Goal: Information Seeking & Learning: Understand process/instructions

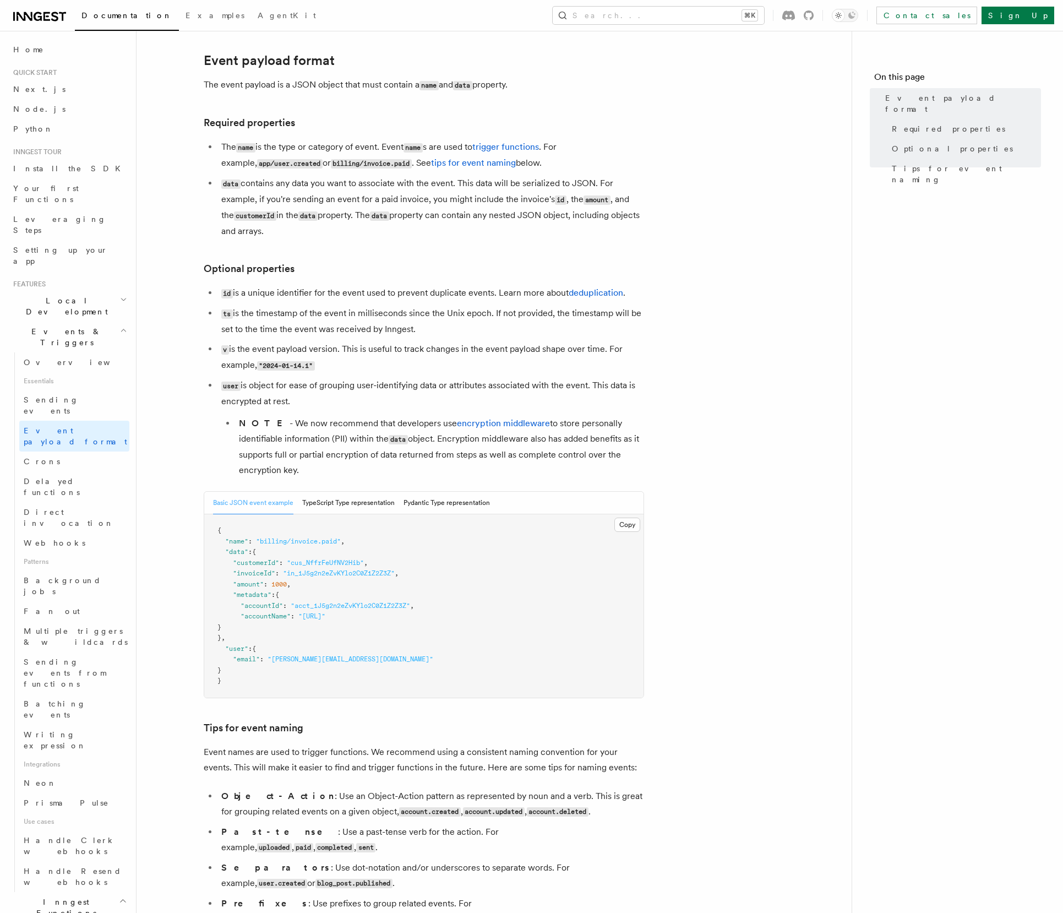
click at [232, 388] on code "user" at bounding box center [230, 386] width 19 height 9
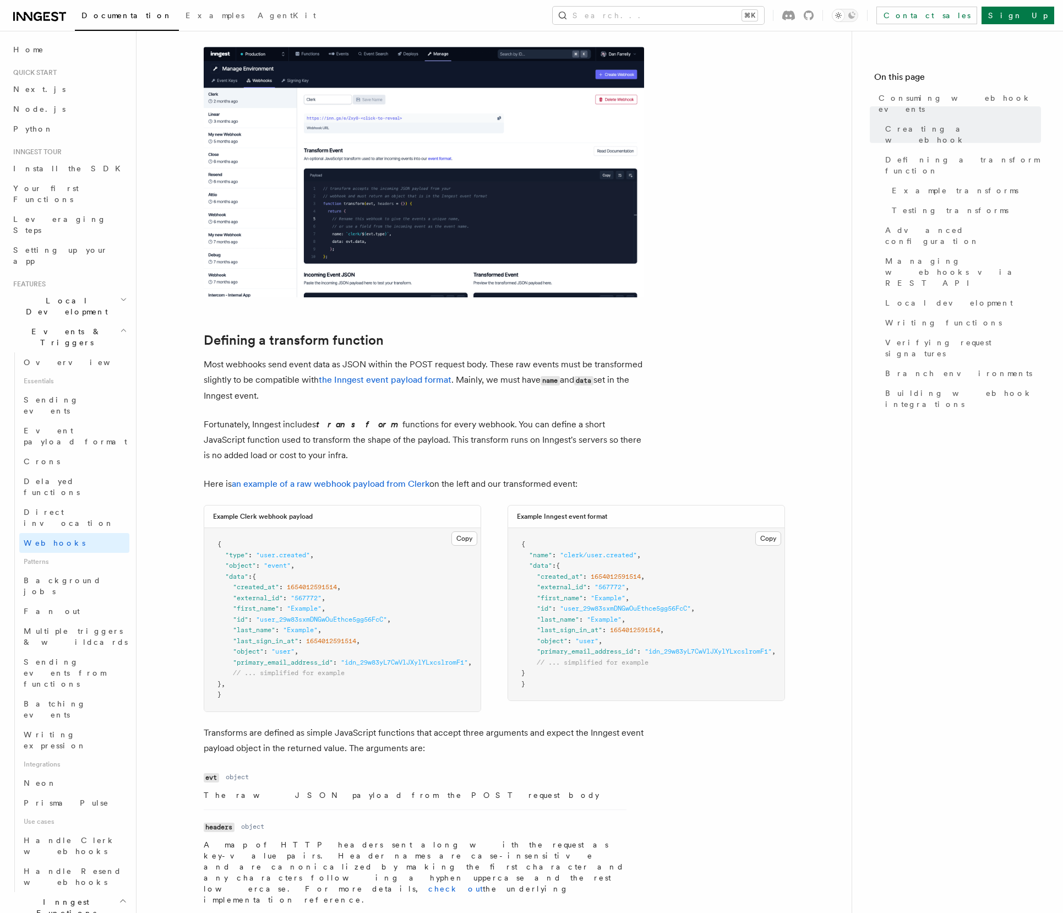
scroll to position [504, 0]
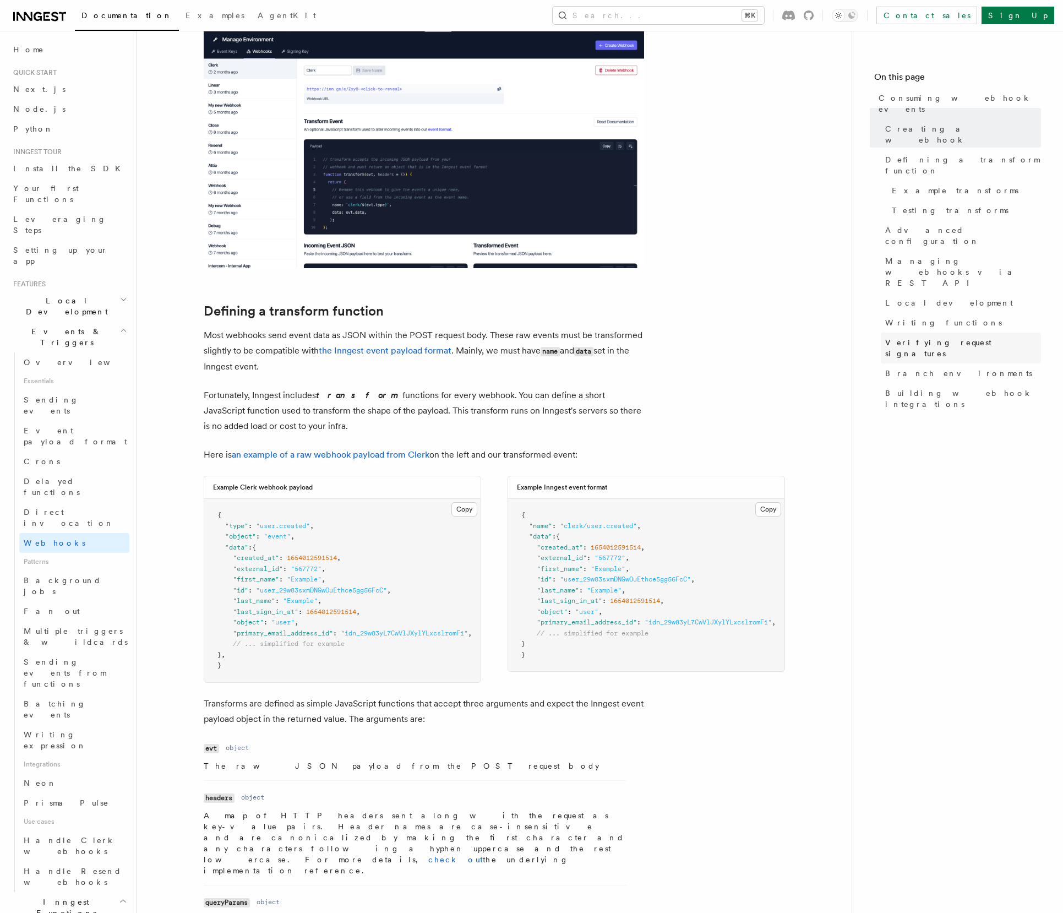
click at [900, 337] on span "Verifying request signatures" at bounding box center [963, 348] width 156 height 22
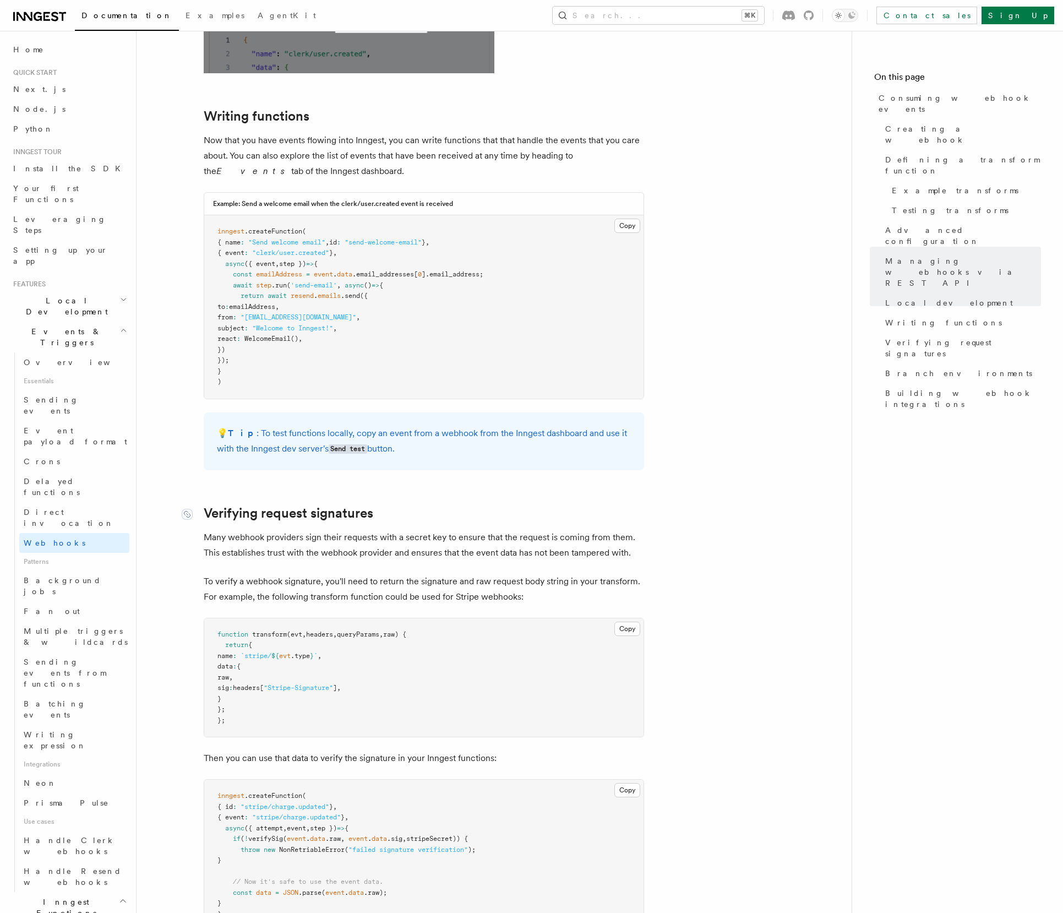
scroll to position [2787, 0]
click at [305, 504] on link "Verifying request signatures" at bounding box center [289, 511] width 170 height 15
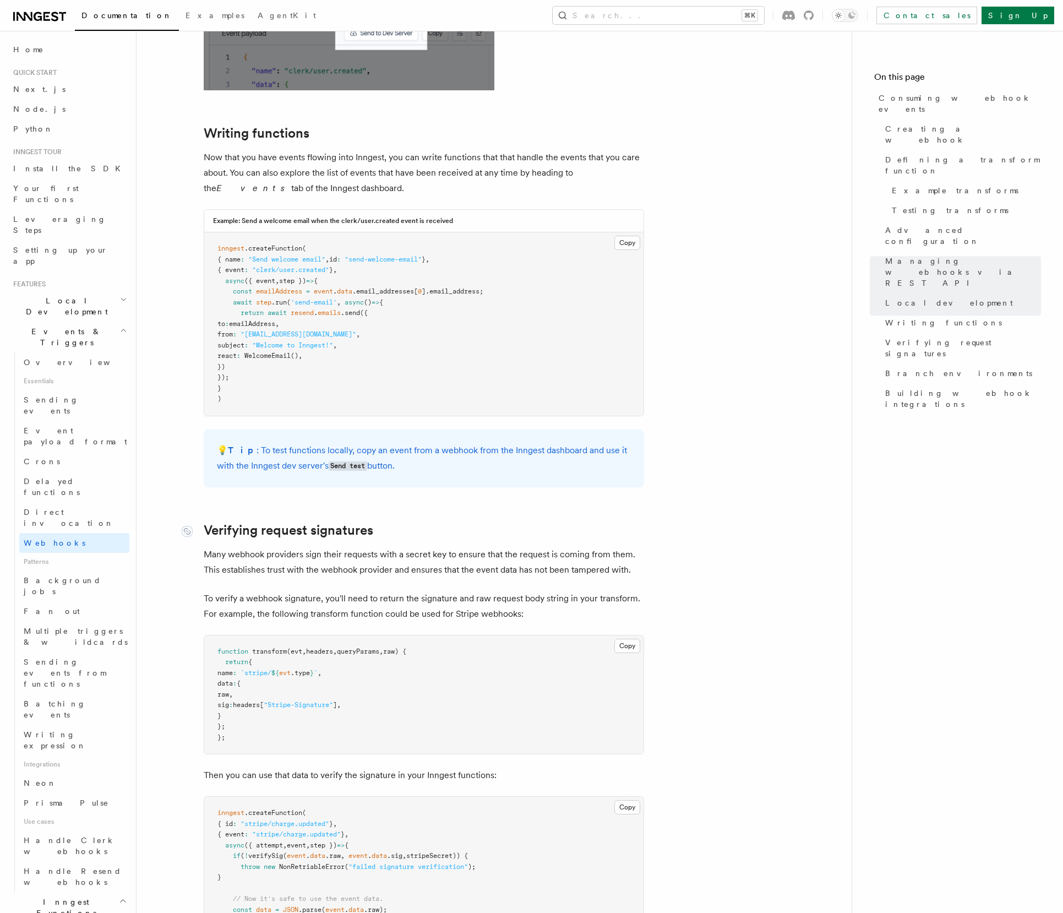
scroll to position [2739, 0]
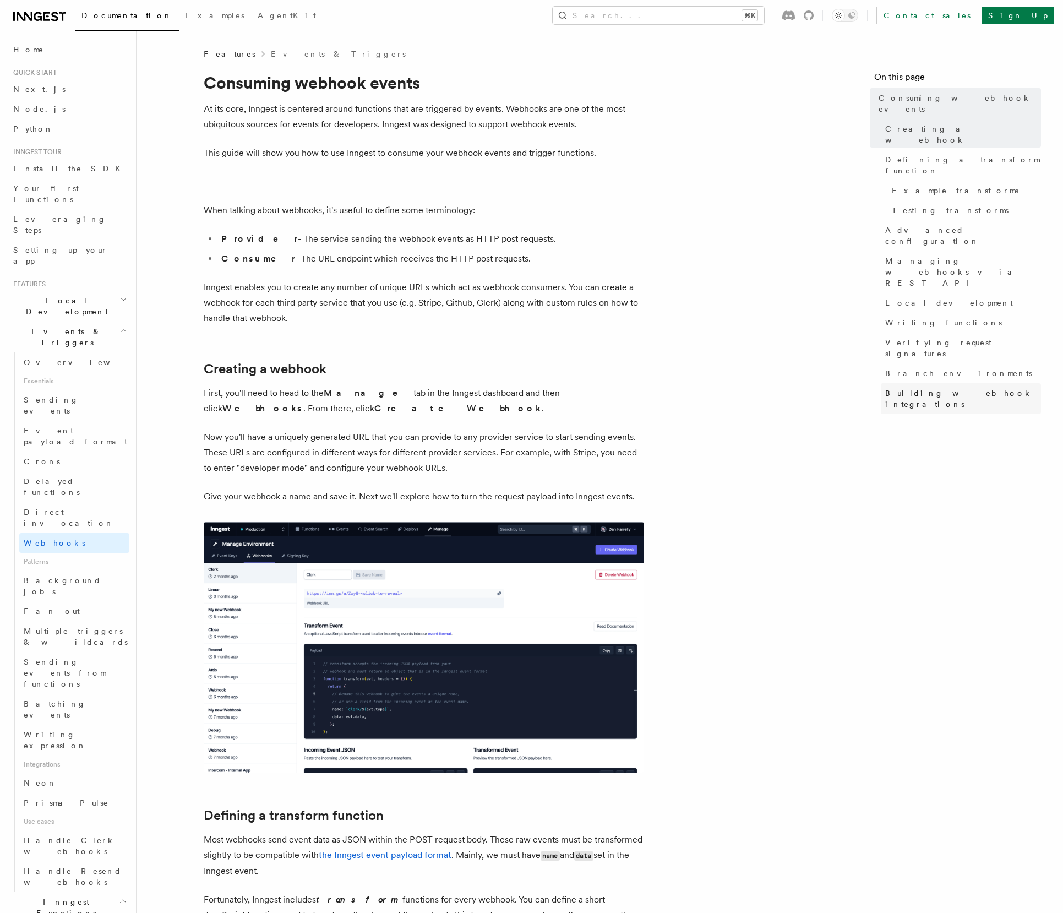
click at [931, 383] on link "Building webhook integrations" at bounding box center [961, 398] width 160 height 31
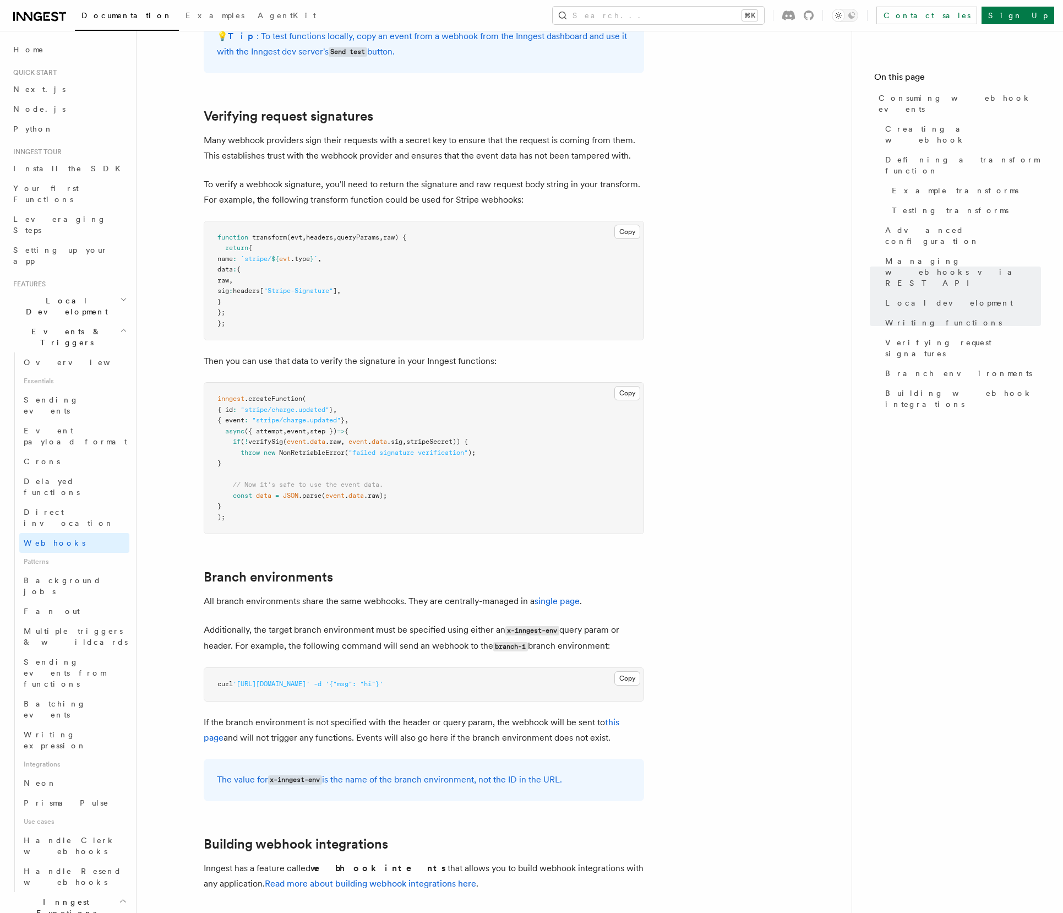
scroll to position [3178, 0]
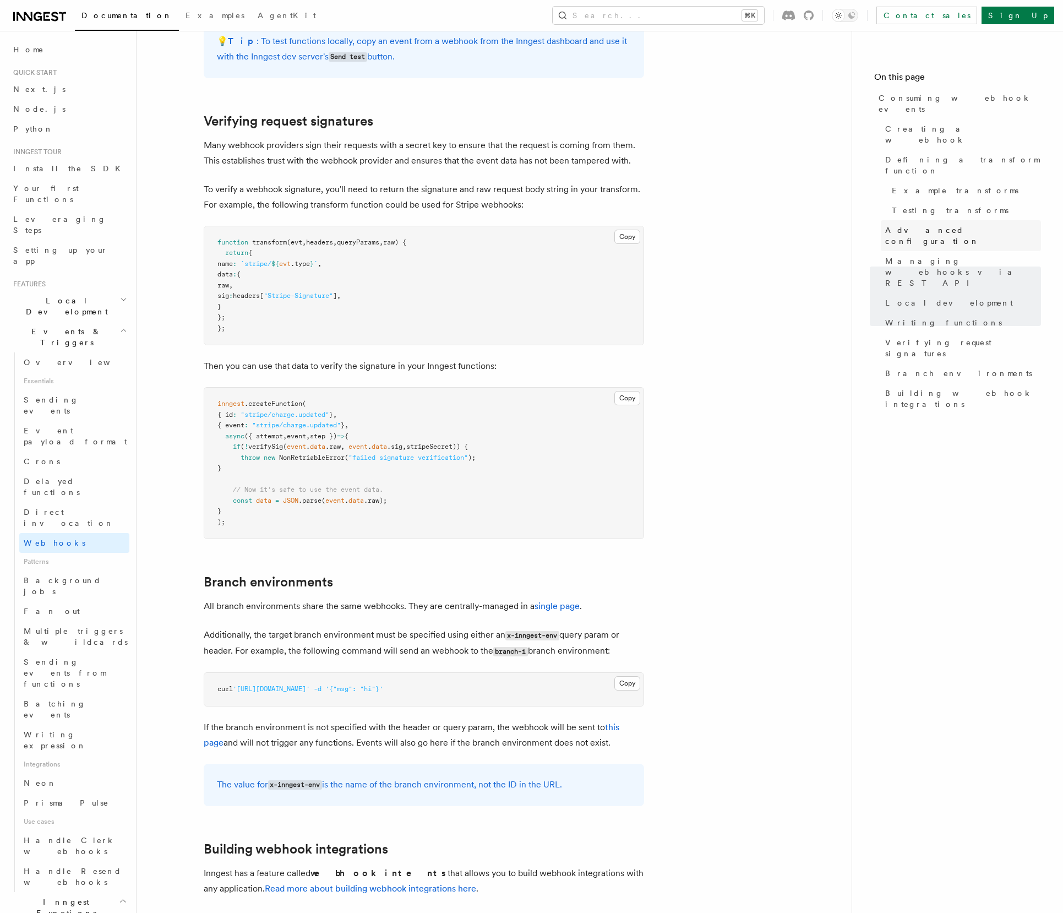
click at [931, 225] on span "Advanced configuration" at bounding box center [963, 236] width 156 height 22
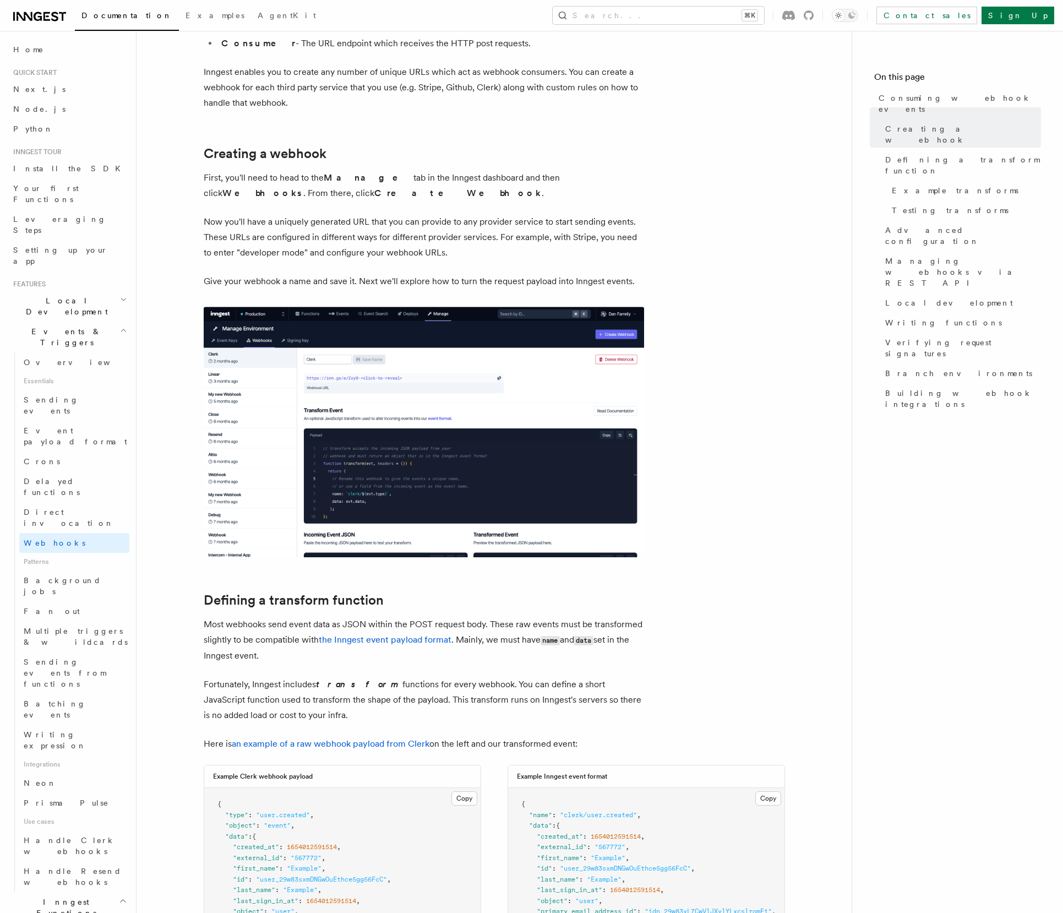
scroll to position [109, 0]
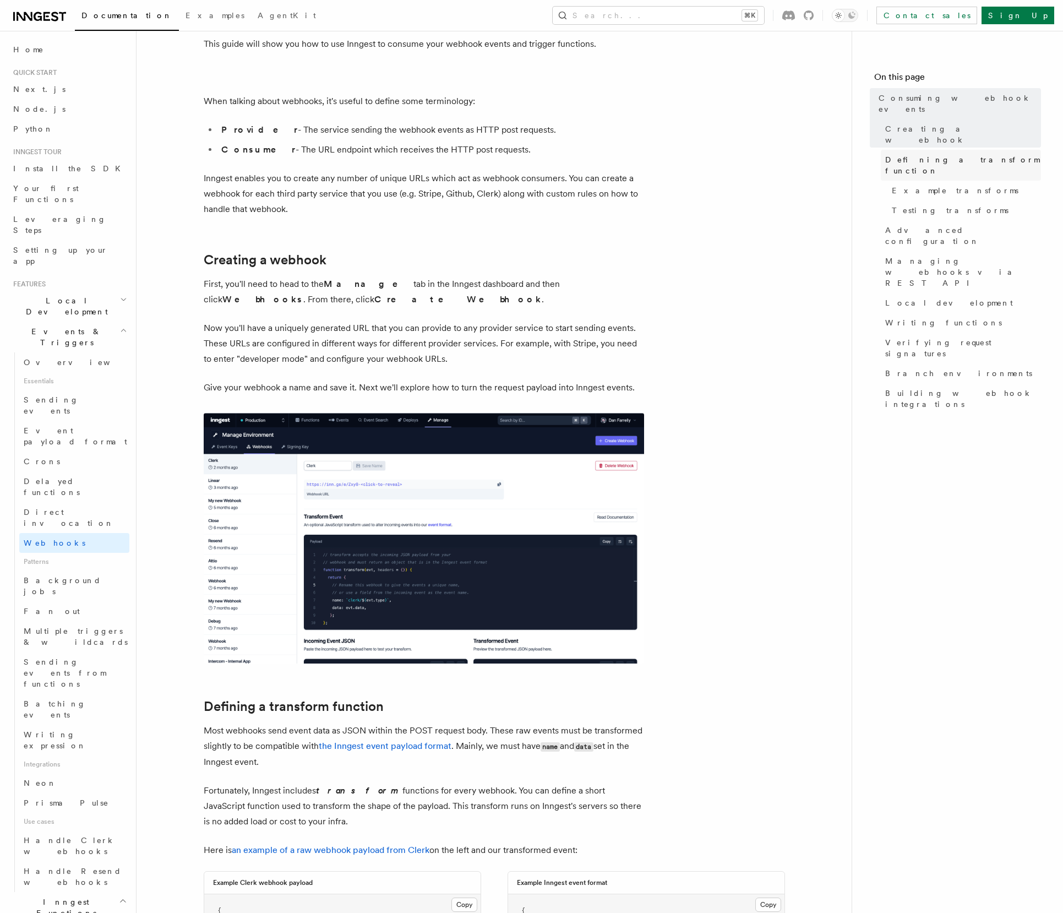
click at [934, 154] on span "Defining a transform function" at bounding box center [963, 165] width 156 height 22
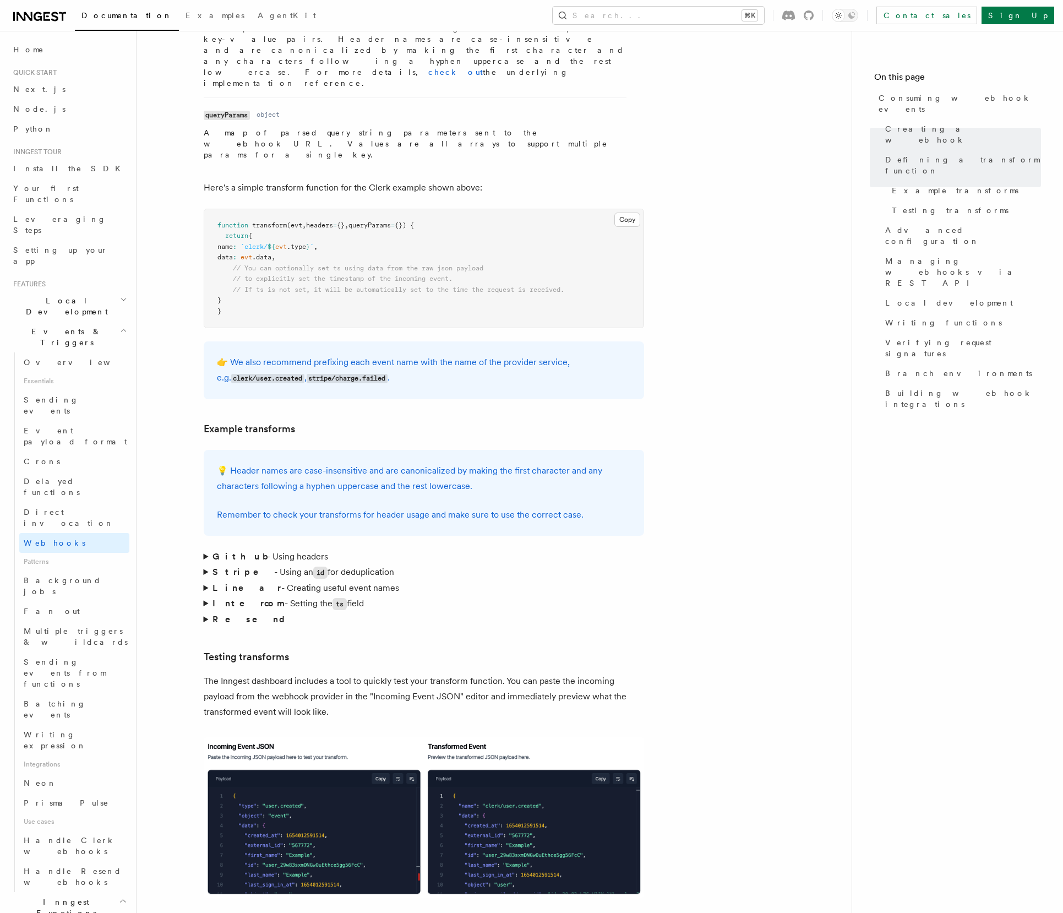
scroll to position [1294, 0]
